Goal: Task Accomplishment & Management: Complete application form

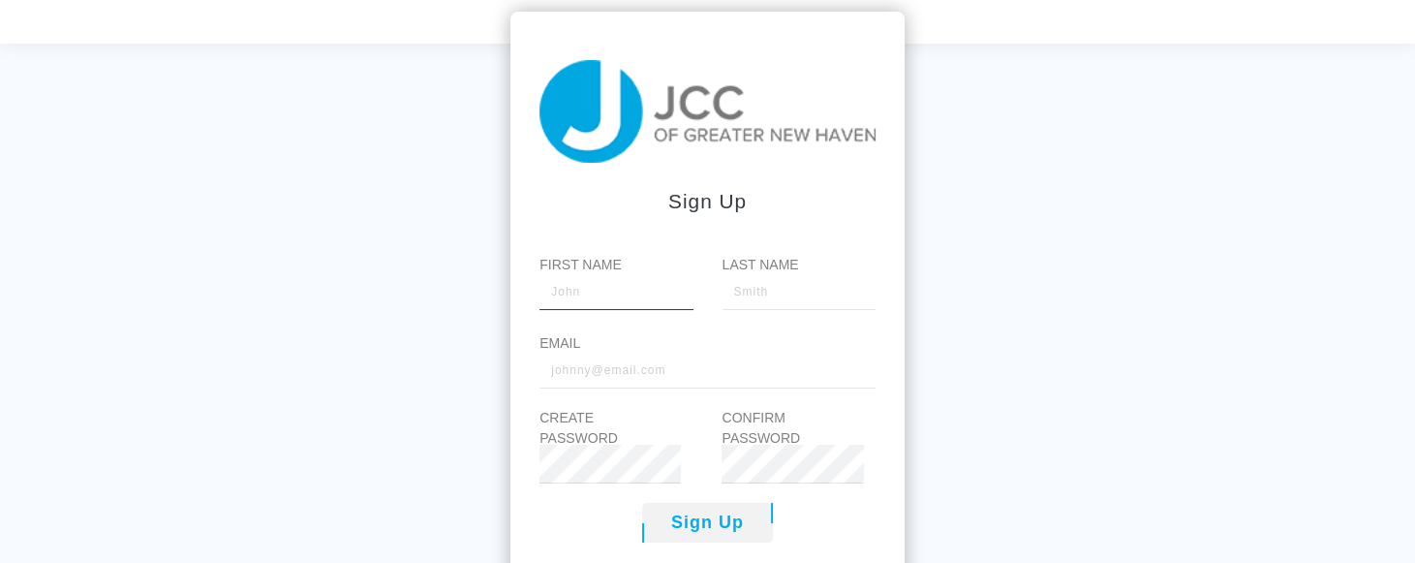
click at [552, 307] on input "First Name" at bounding box center [615, 290] width 153 height 39
type input "[PERSON_NAME]"
type input "Gejda"
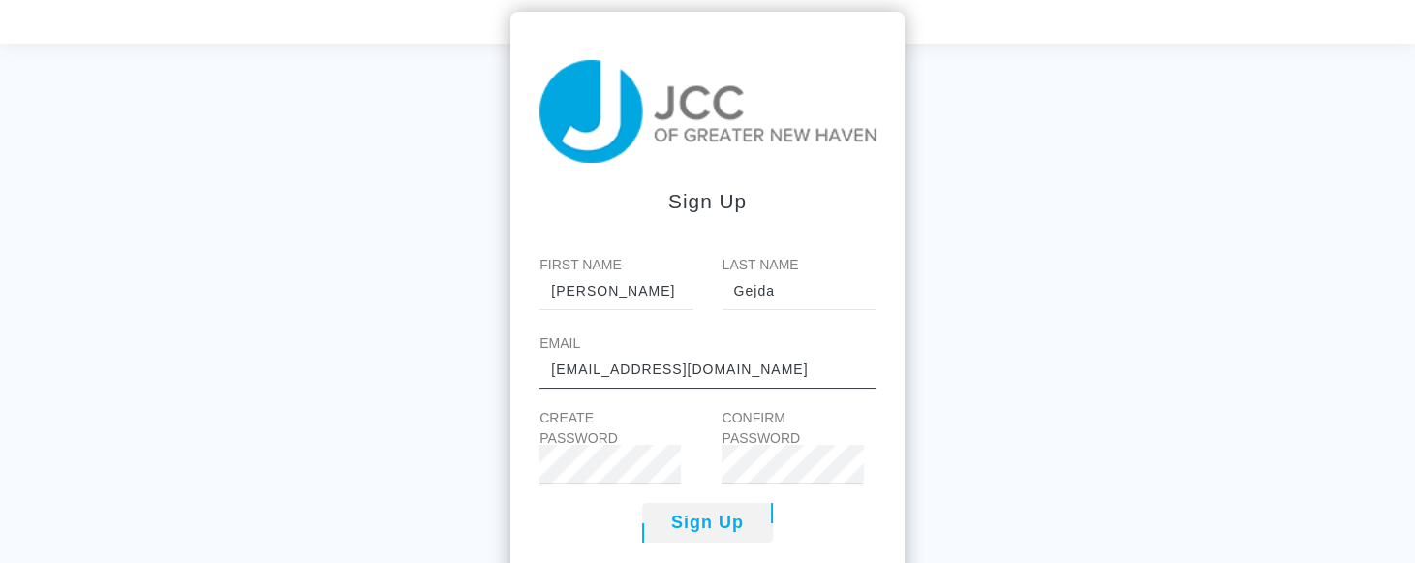
type input "[EMAIL_ADDRESS][DOMAIN_NAME]"
click at [1249, 346] on div "Sign up First Name [PERSON_NAME] Last Name Gejda Email [EMAIL_ADDRESS][DOMAIN_N…" at bounding box center [707, 325] width 1415 height 563
click at [554, 479] on div "Create Password" at bounding box center [601, 446] width 152 height 76
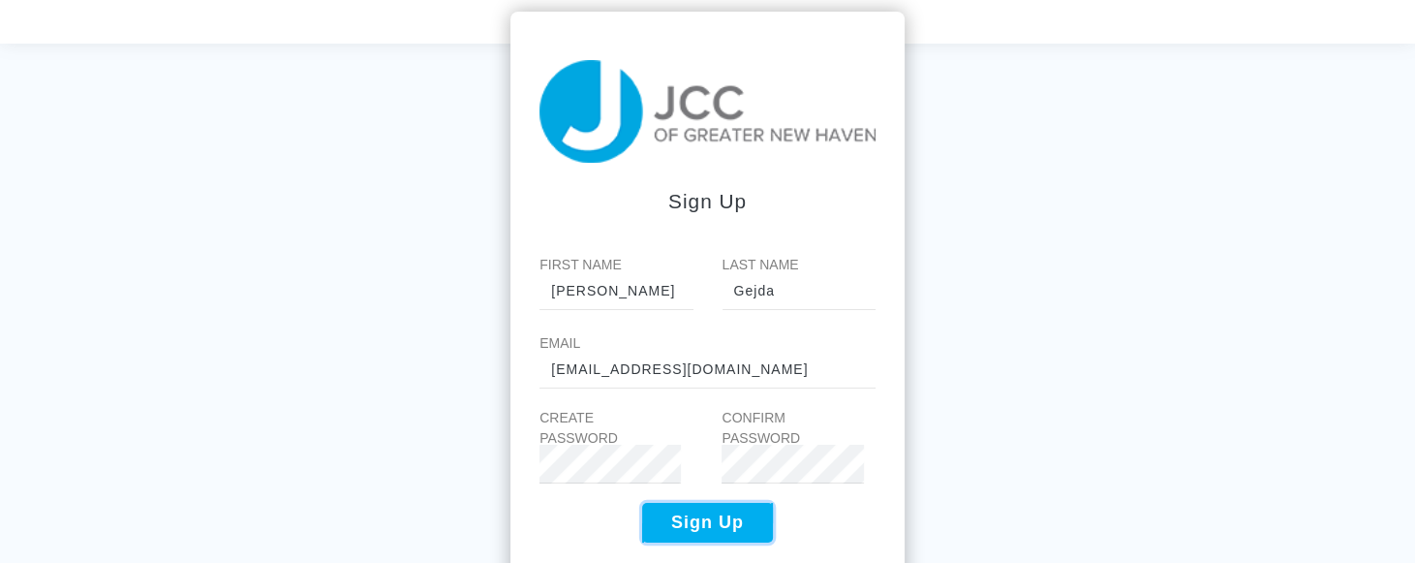
type button "1"
click at [719, 529] on button "Sign Up" at bounding box center [707, 523] width 131 height 40
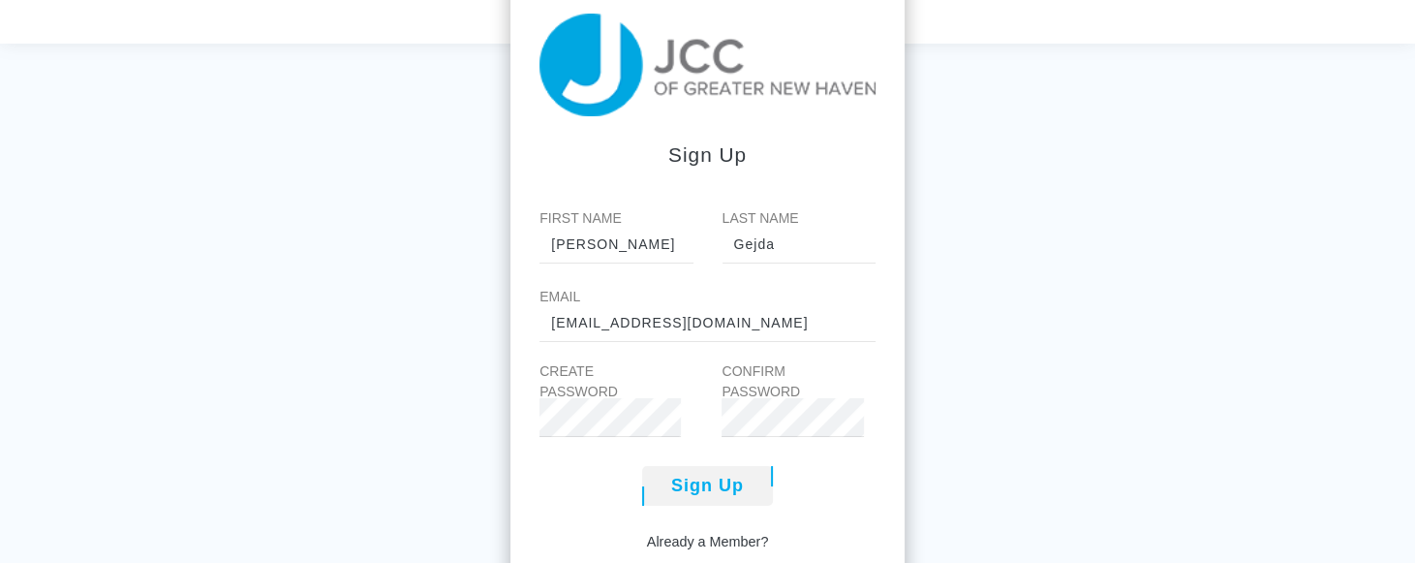
scroll to position [129, 0]
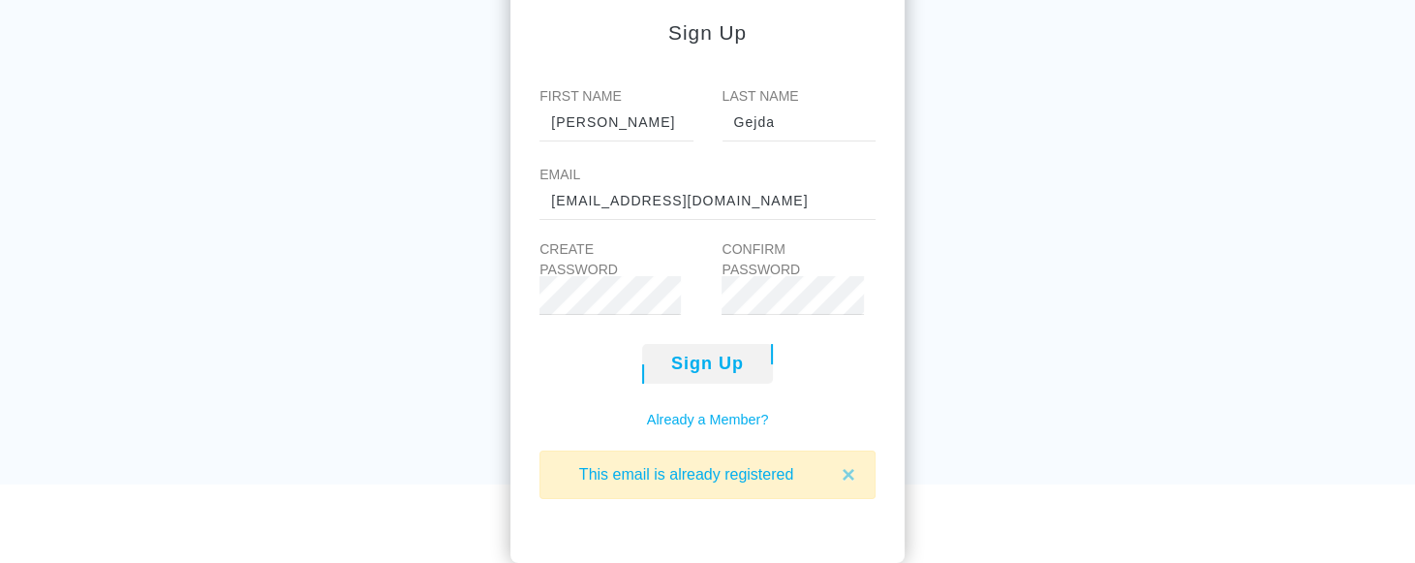
click at [729, 417] on link "Already a Member?" at bounding box center [708, 420] width 122 height 21
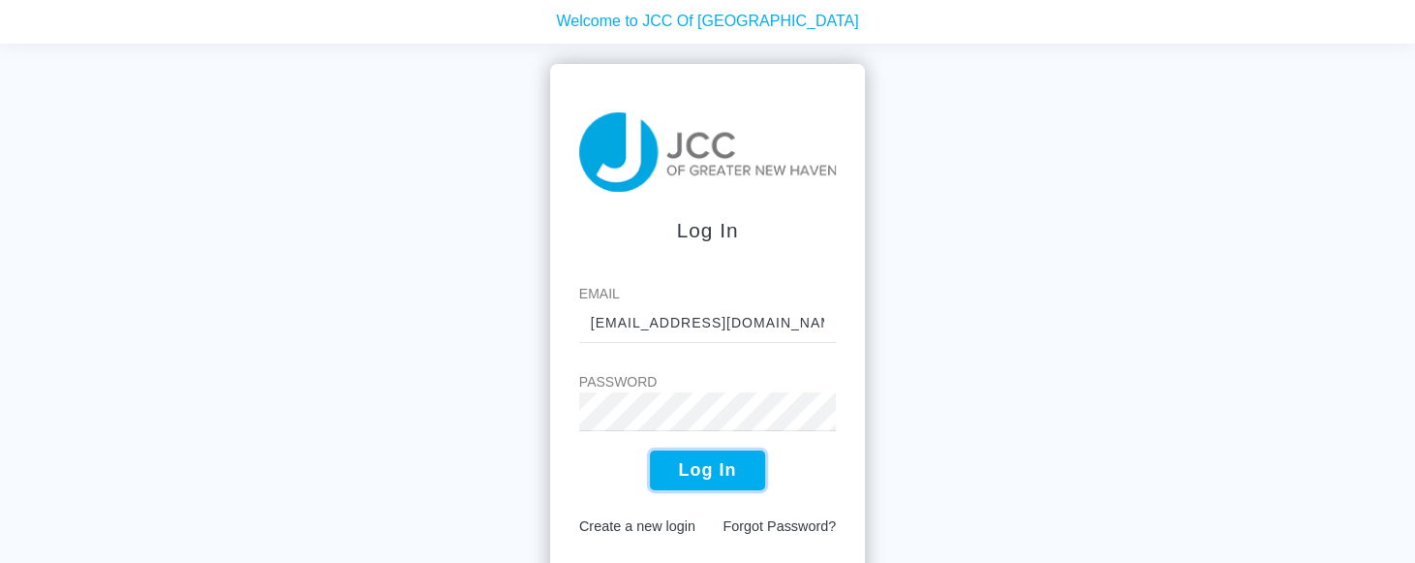
click at [724, 469] on button "Log In" at bounding box center [708, 470] width 116 height 40
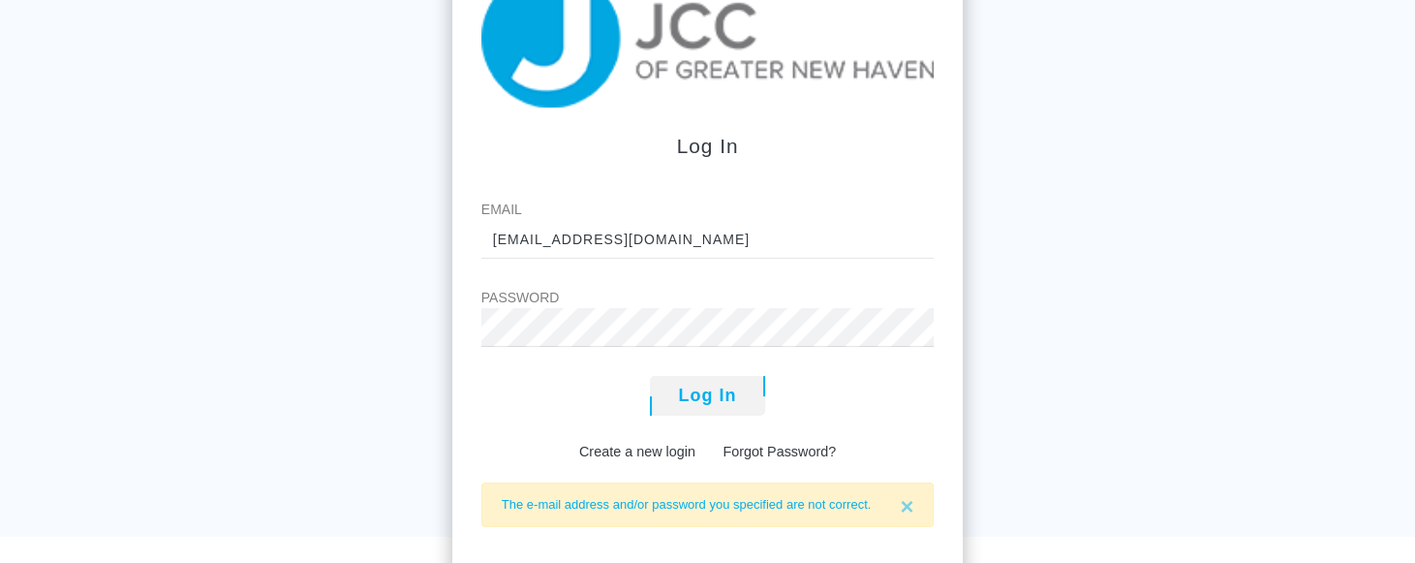
scroll to position [88, 0]
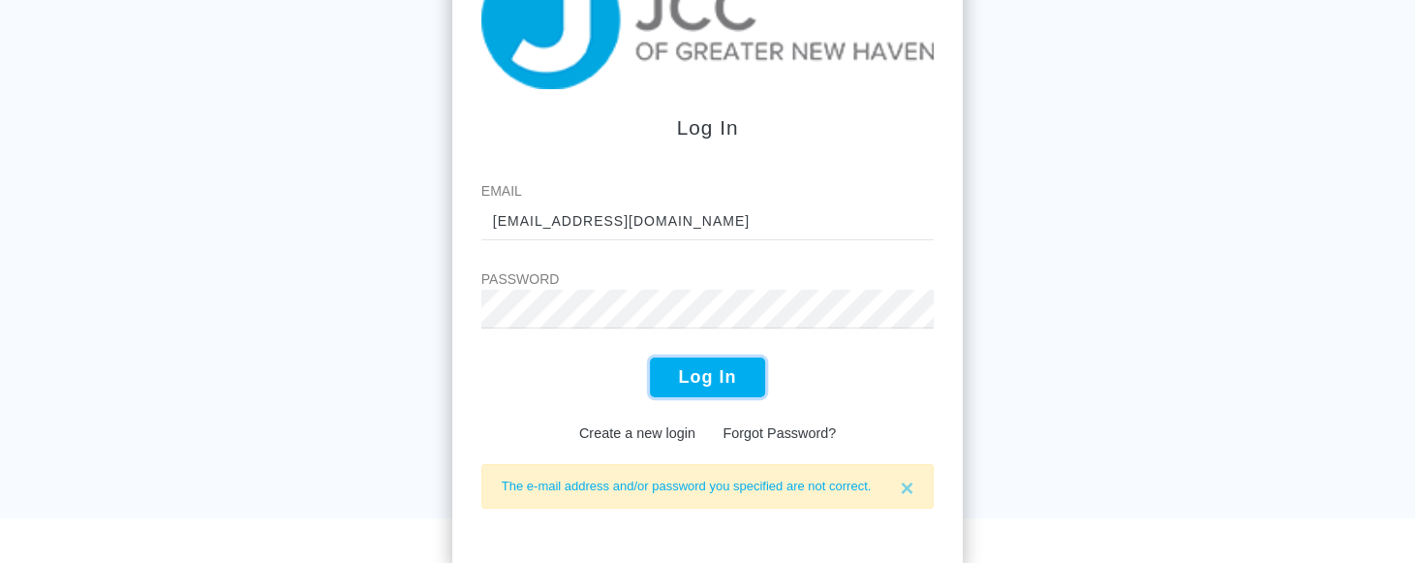
click at [686, 378] on button "Log In" at bounding box center [708, 377] width 116 height 40
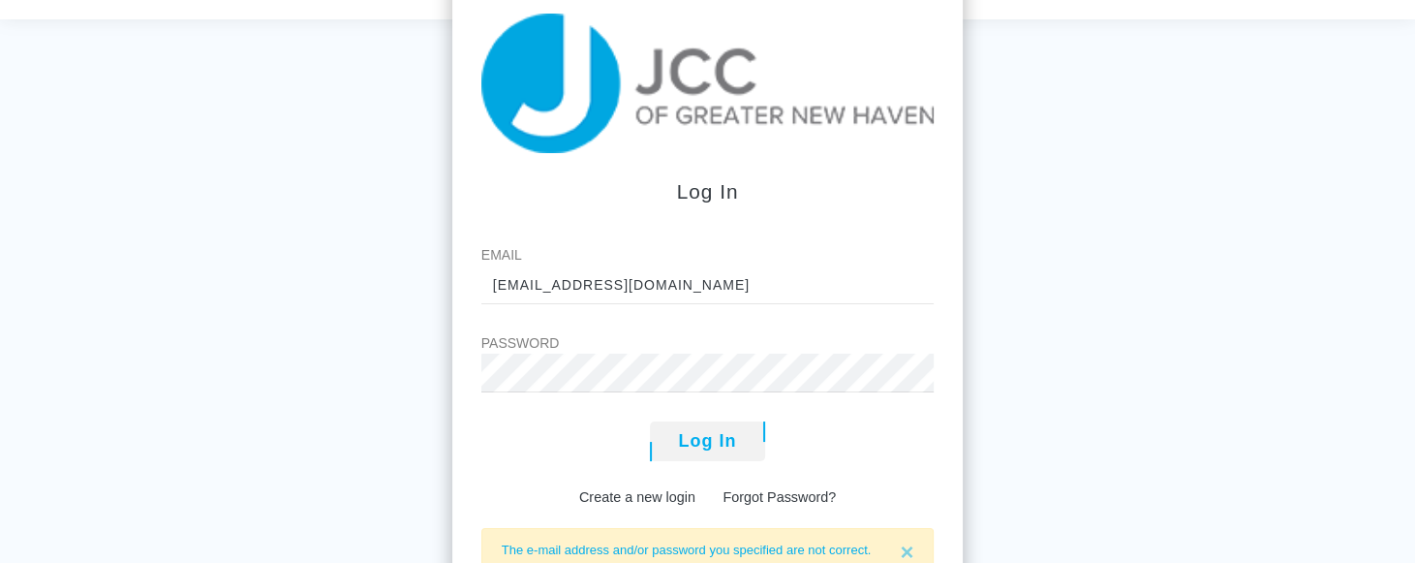
scroll to position [97, 0]
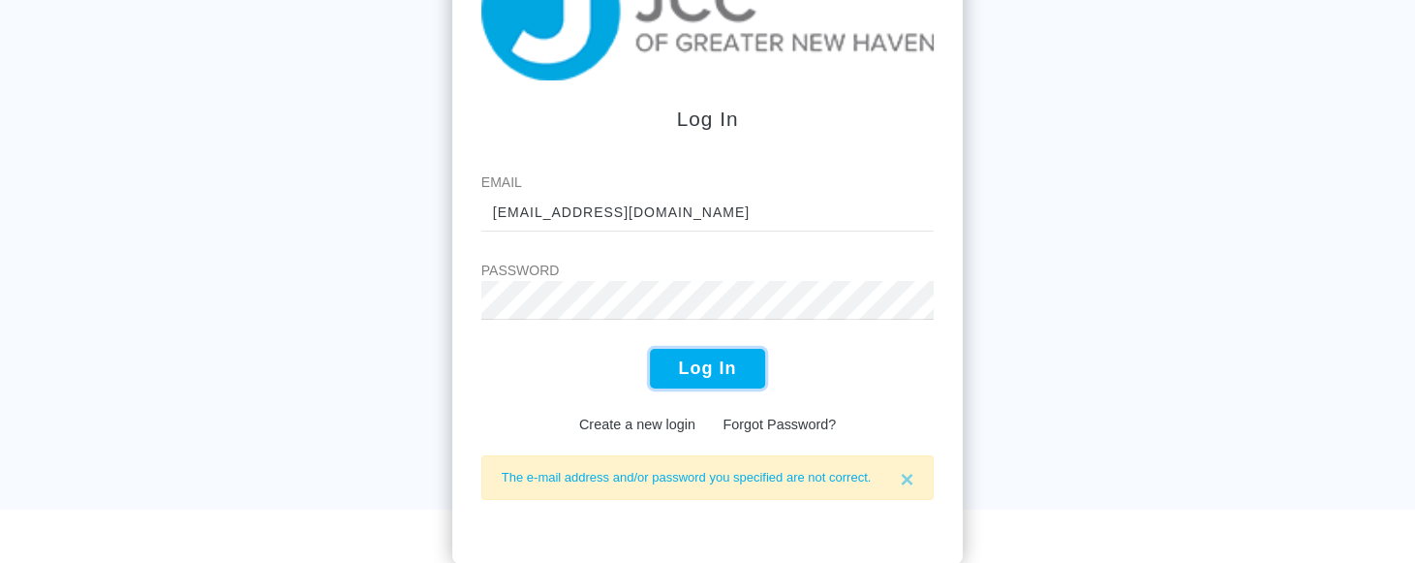
click at [723, 378] on button "Log In" at bounding box center [708, 369] width 116 height 40
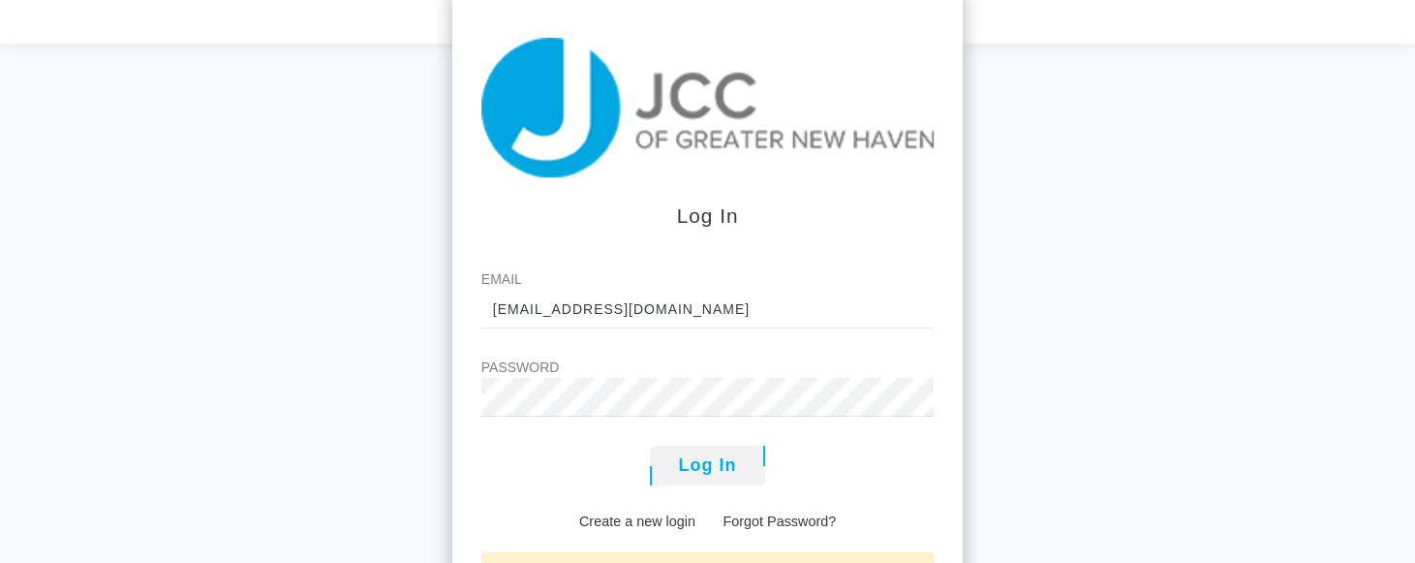
click at [1118, 263] on div "Log In Email lag@snet.net Password Log In Create a new login Forgot Password? T…" at bounding box center [707, 325] width 1415 height 563
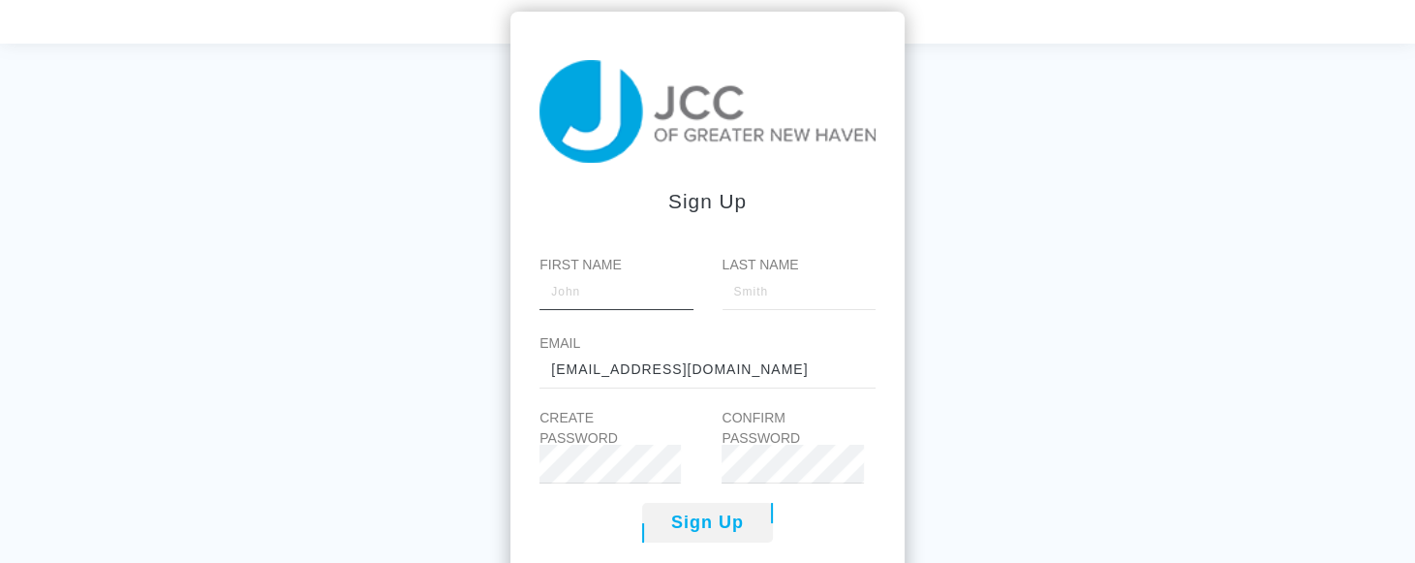
click at [596, 302] on input "First Name" at bounding box center [615, 290] width 153 height 39
type input "[PERSON_NAME]"
type input "Gejda"
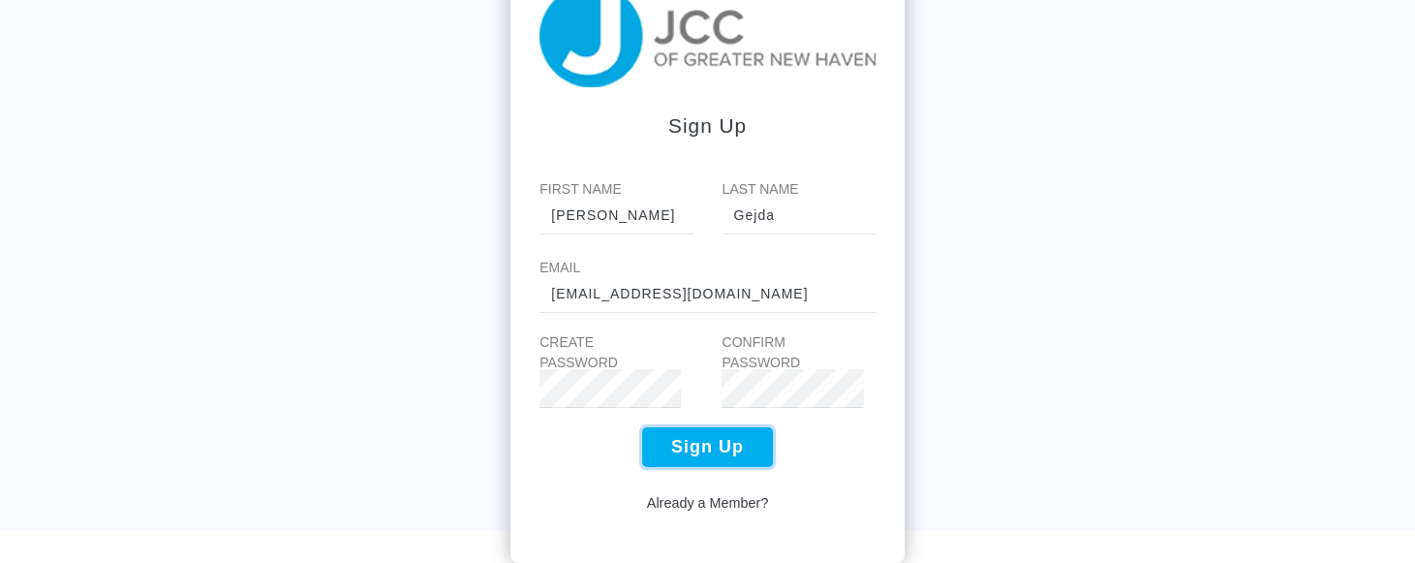
click at [711, 451] on button "Sign Up" at bounding box center [707, 447] width 131 height 40
